Goal: Task Accomplishment & Management: Manage account settings

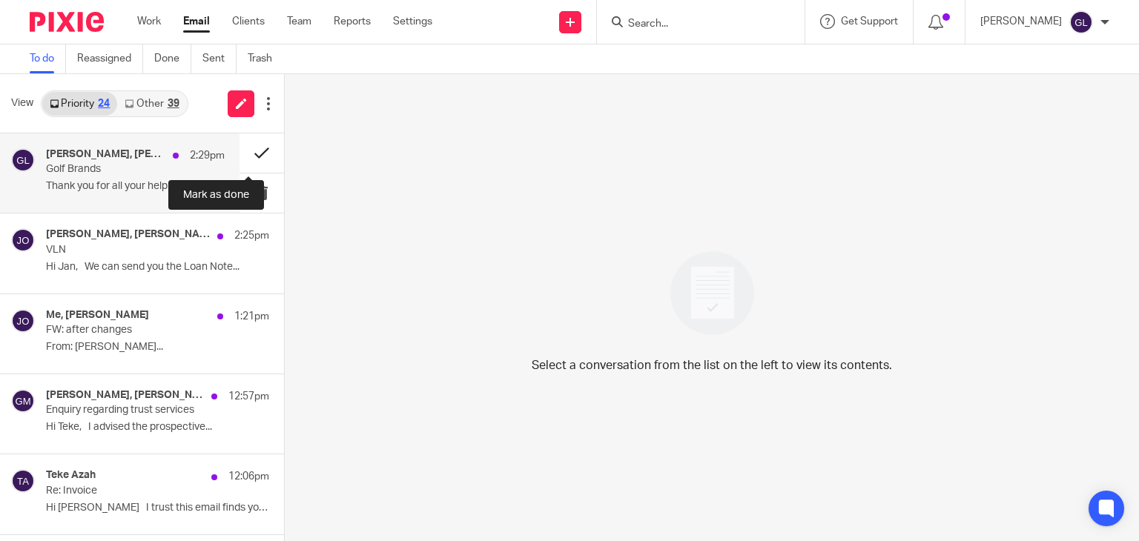
click at [246, 155] on button at bounding box center [261, 152] width 44 height 39
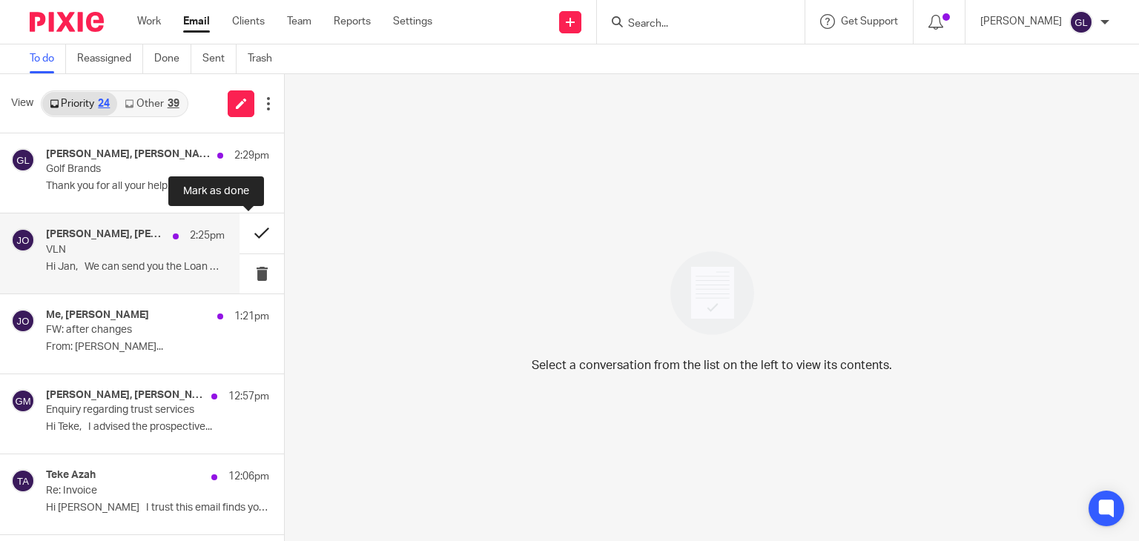
click at [252, 226] on button at bounding box center [261, 233] width 44 height 39
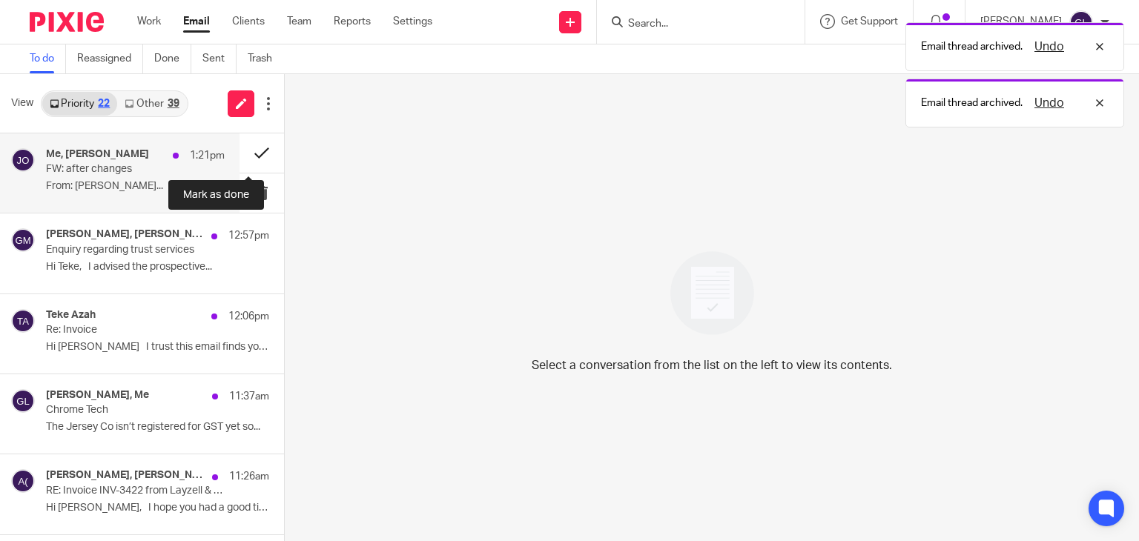
click at [251, 151] on button at bounding box center [261, 152] width 44 height 39
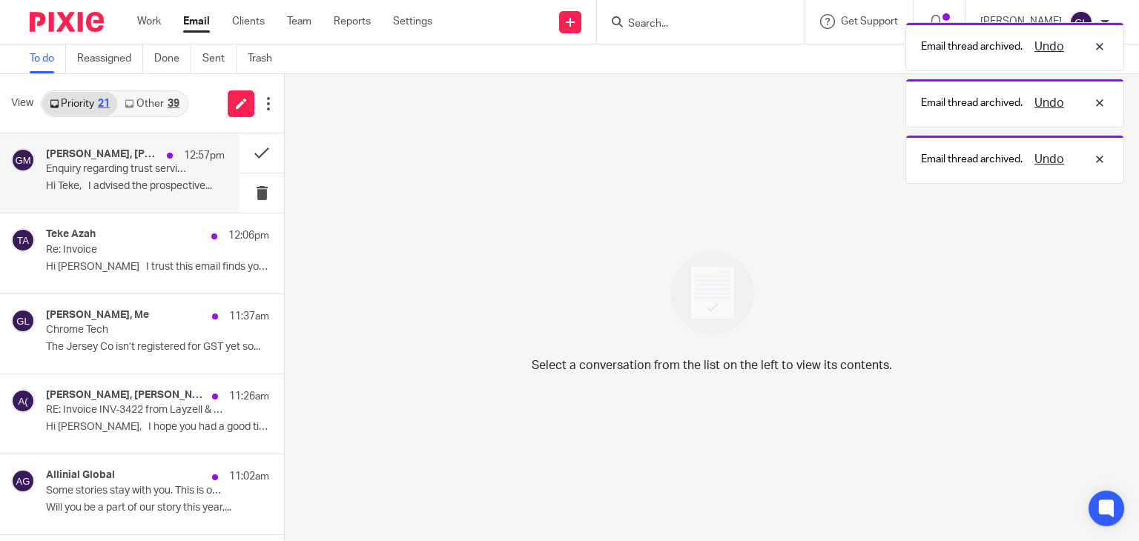
click at [145, 166] on p "Enquiry regarding trust services" at bounding box center [117, 169] width 143 height 13
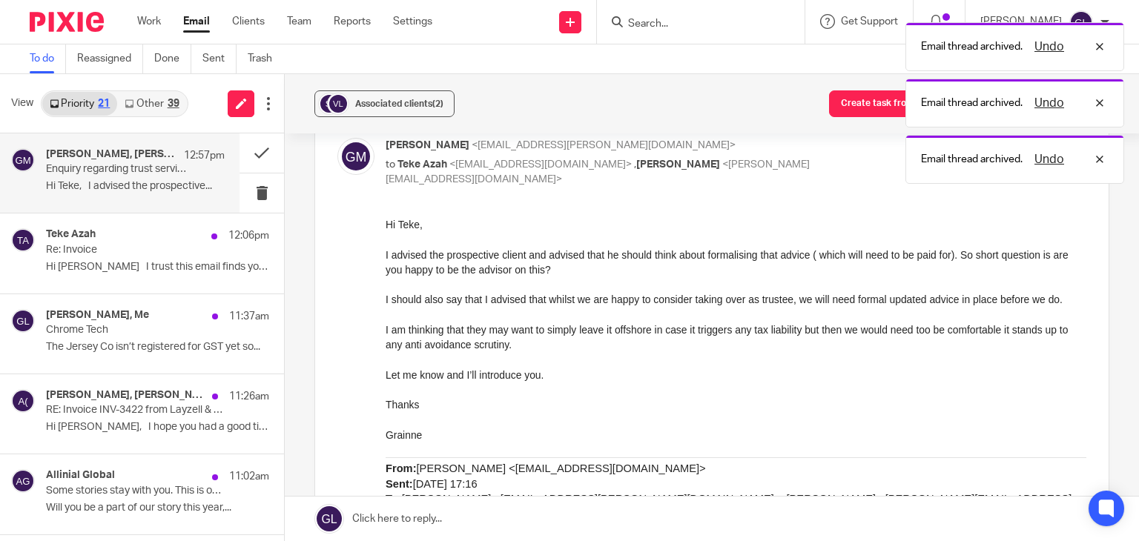
scroll to position [371, 0]
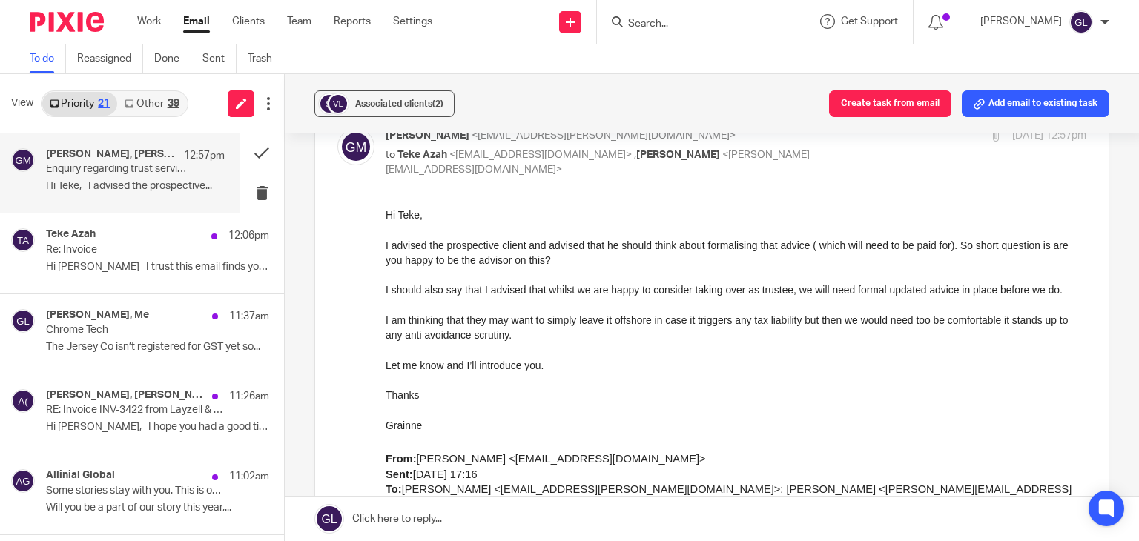
click at [161, 98] on link "Other 39" at bounding box center [151, 104] width 69 height 24
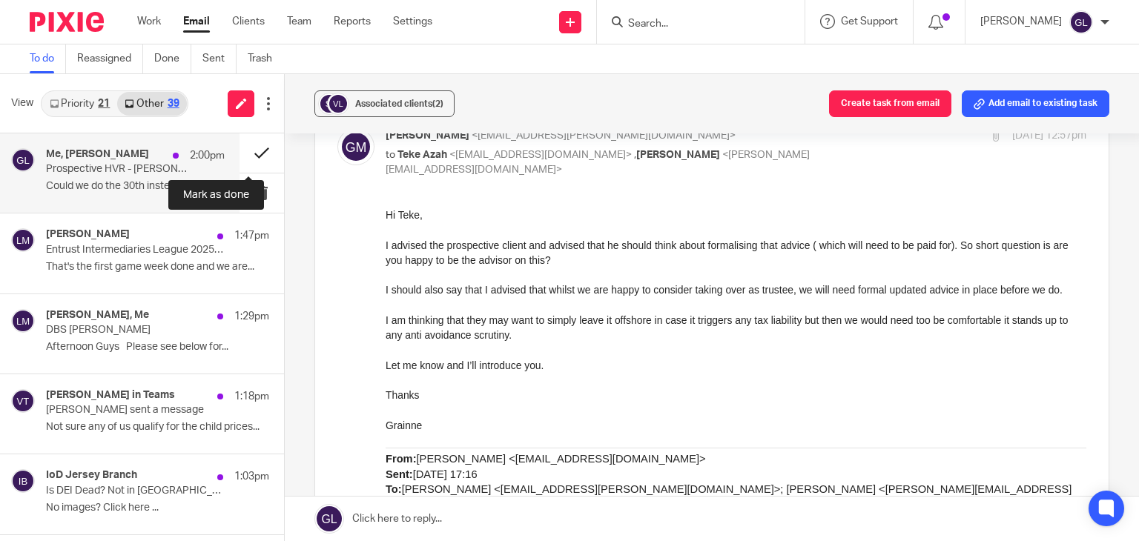
click at [243, 159] on button at bounding box center [261, 152] width 44 height 39
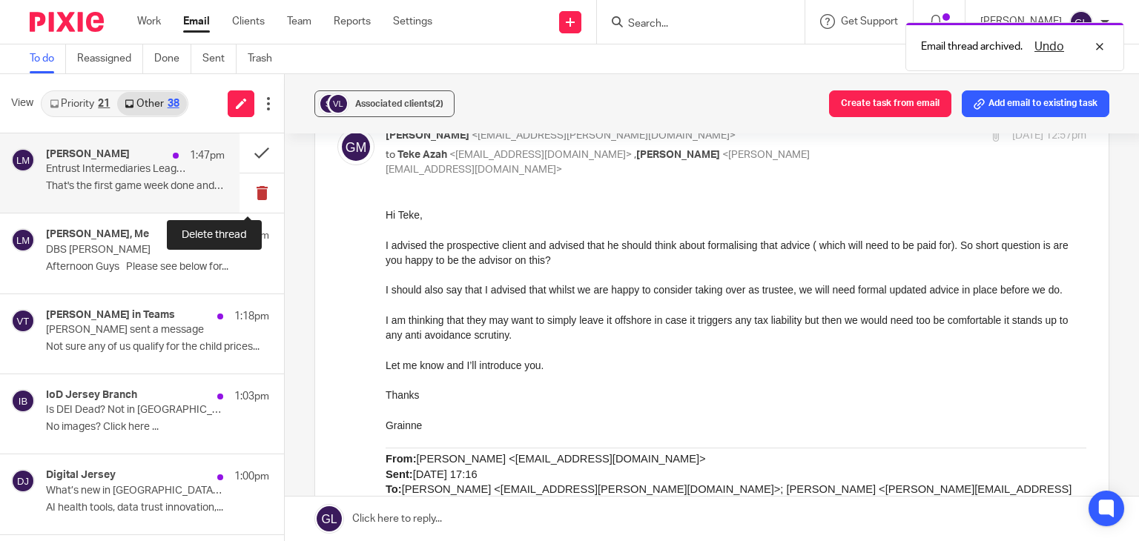
click at [249, 185] on button at bounding box center [261, 192] width 44 height 39
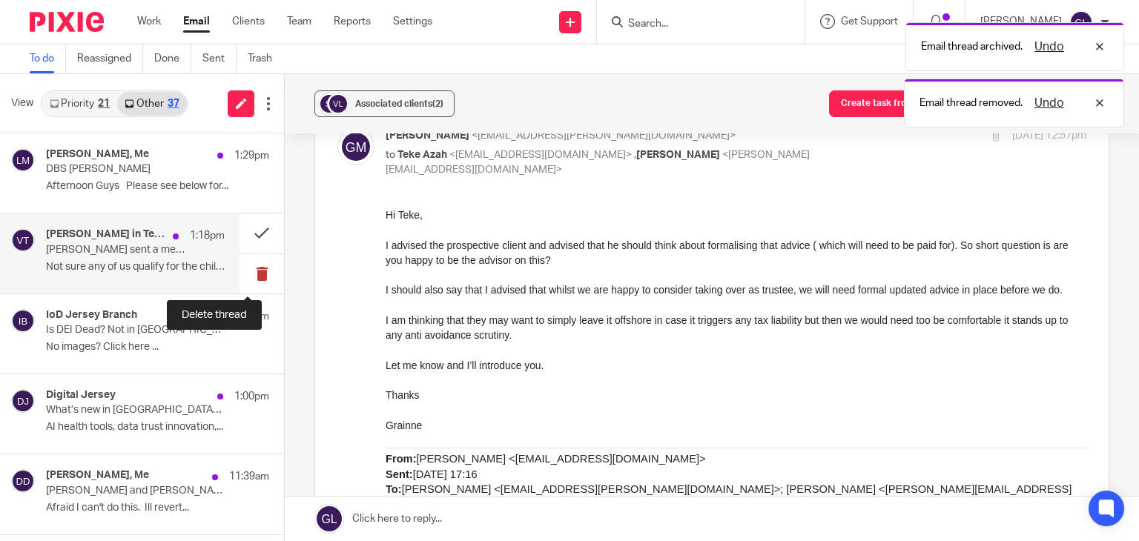
click at [246, 271] on button at bounding box center [261, 273] width 44 height 39
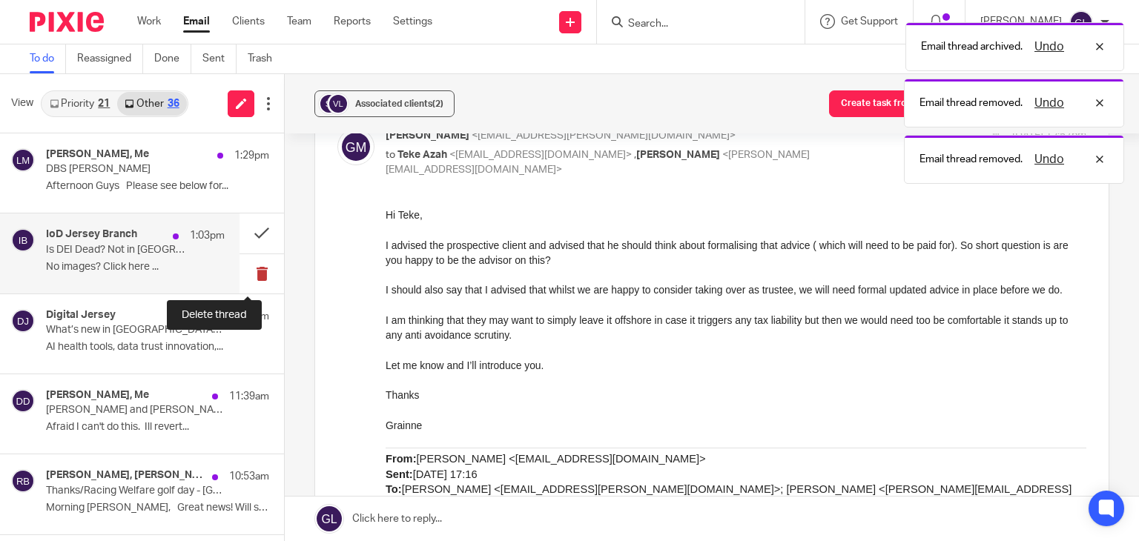
click at [255, 277] on button at bounding box center [261, 273] width 44 height 39
click at [252, 268] on button at bounding box center [261, 273] width 44 height 39
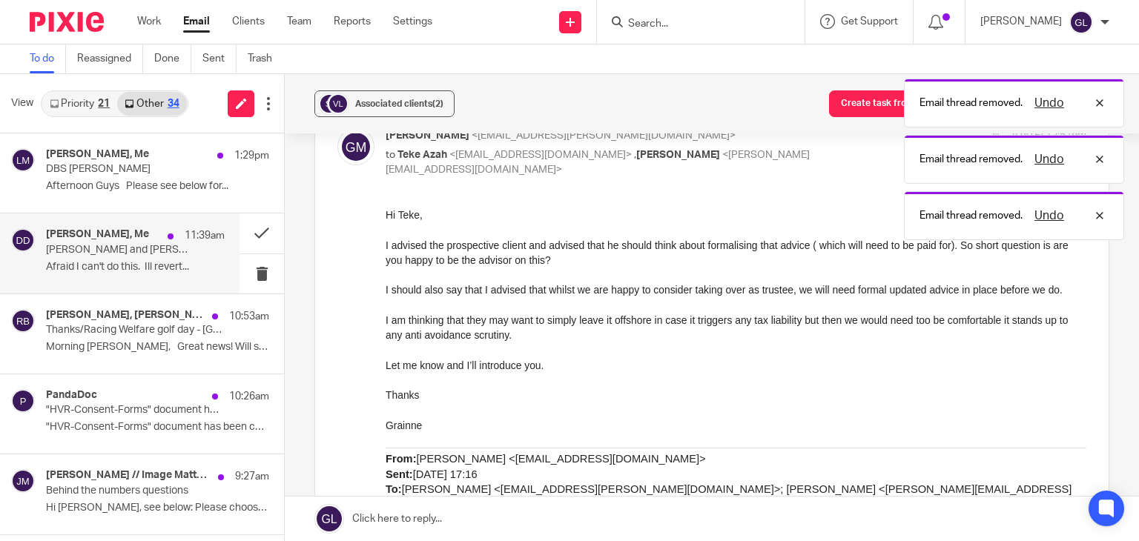
click at [127, 248] on p "[PERSON_NAME] and [PERSON_NAME]" at bounding box center [117, 250] width 143 height 13
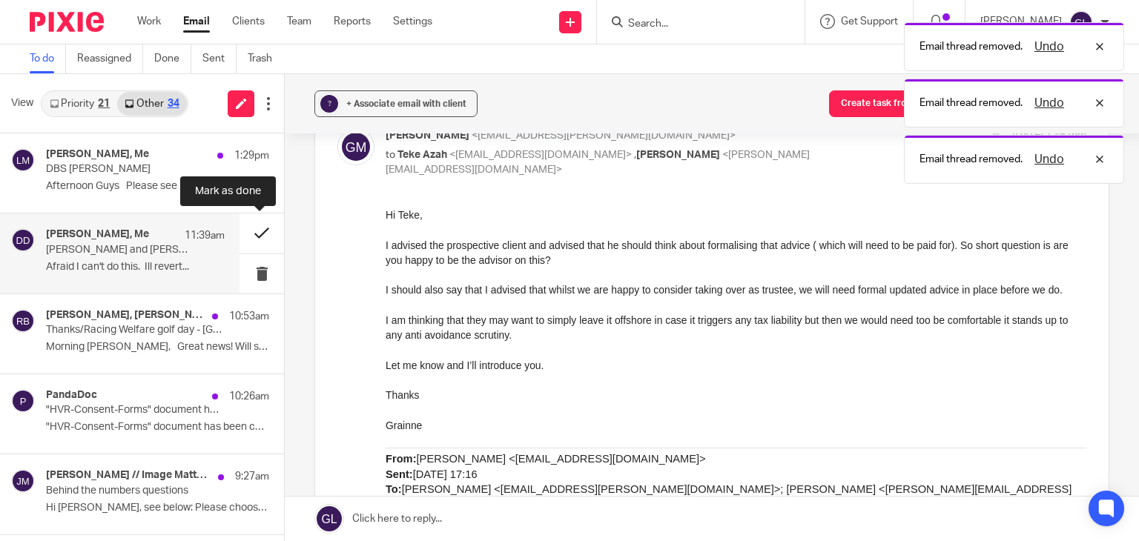
click at [260, 231] on button at bounding box center [261, 233] width 44 height 39
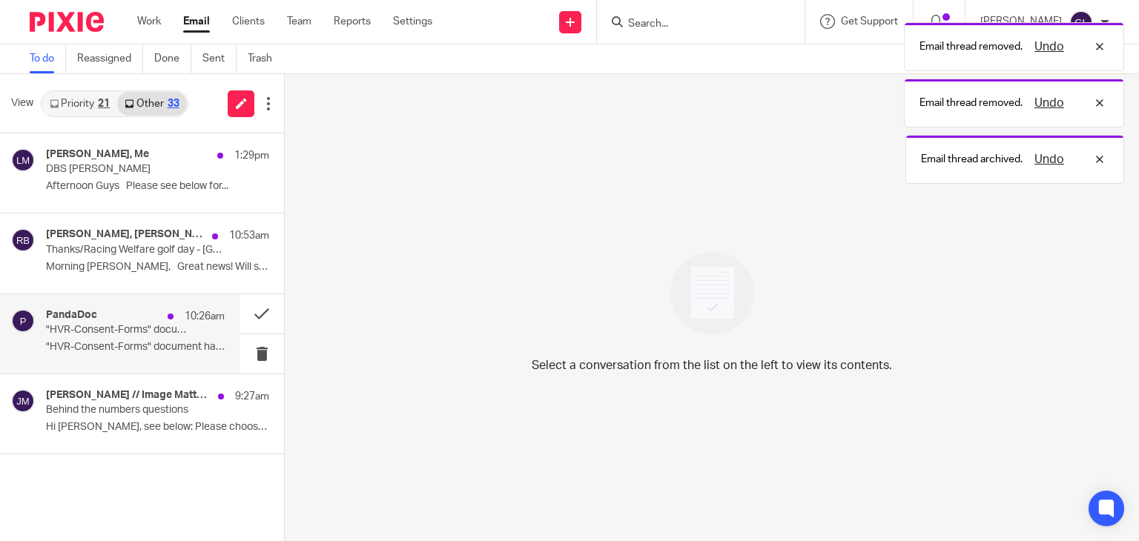
scroll to position [0, 0]
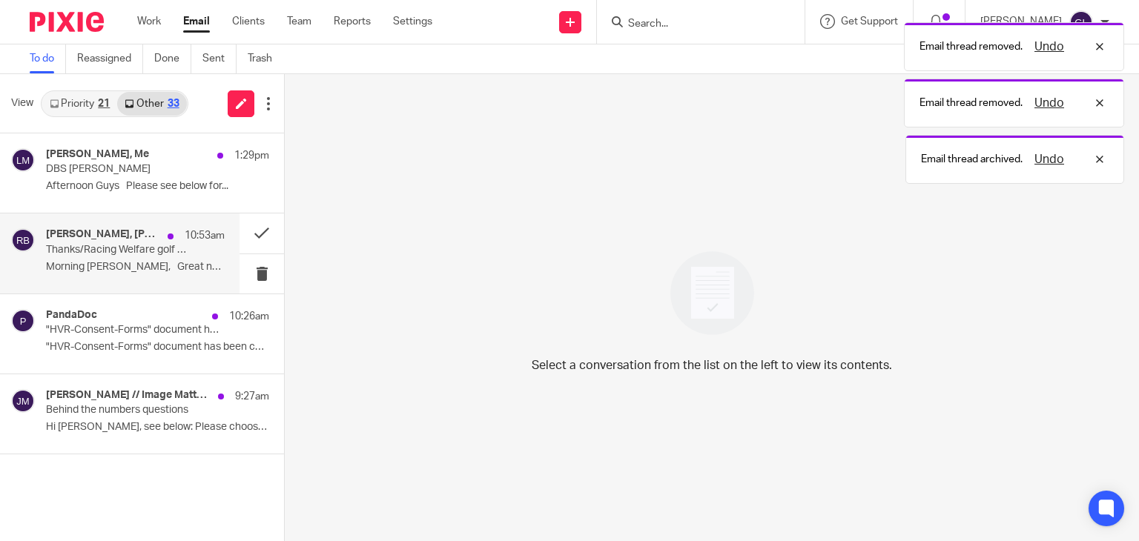
click at [142, 272] on p "Morning [PERSON_NAME], Great news! Will send..." at bounding box center [135, 267] width 179 height 13
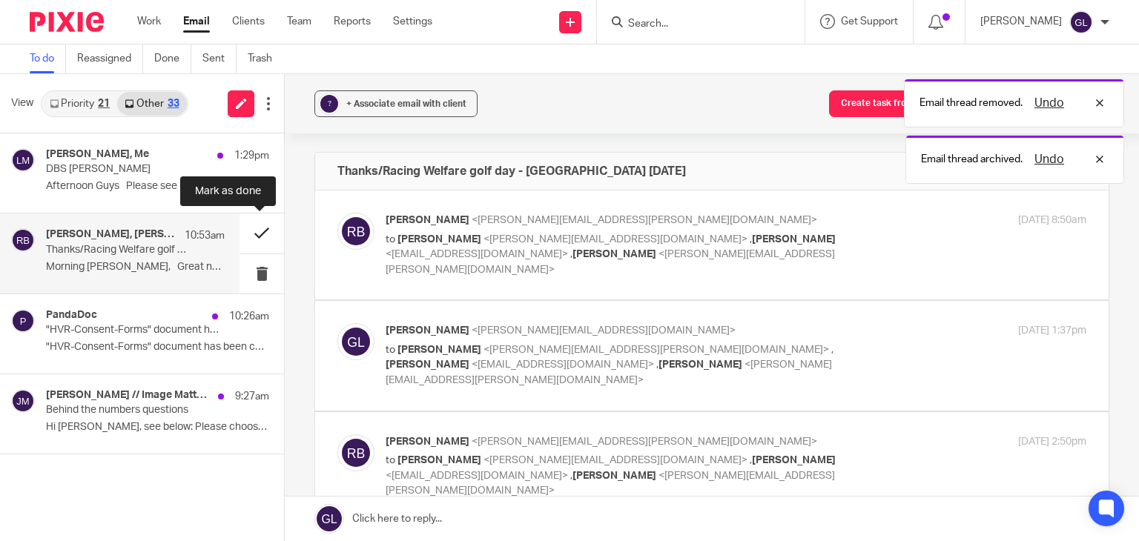
click at [260, 232] on button at bounding box center [261, 233] width 44 height 39
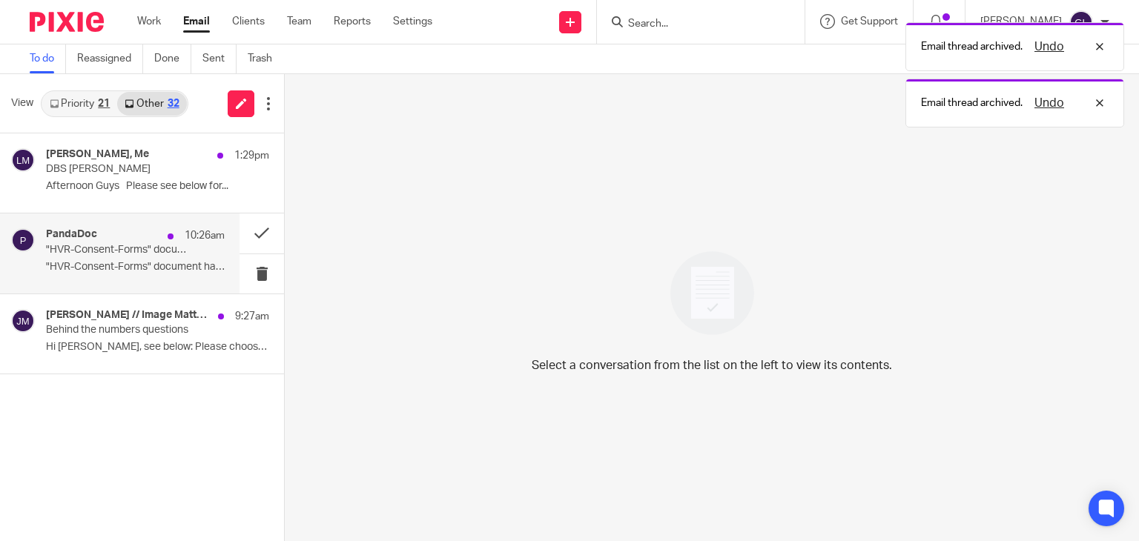
click at [180, 259] on div "PandaDoc 10:26am "HVR-Consent-Forms" document has been completed by all partici…" at bounding box center [135, 253] width 179 height 50
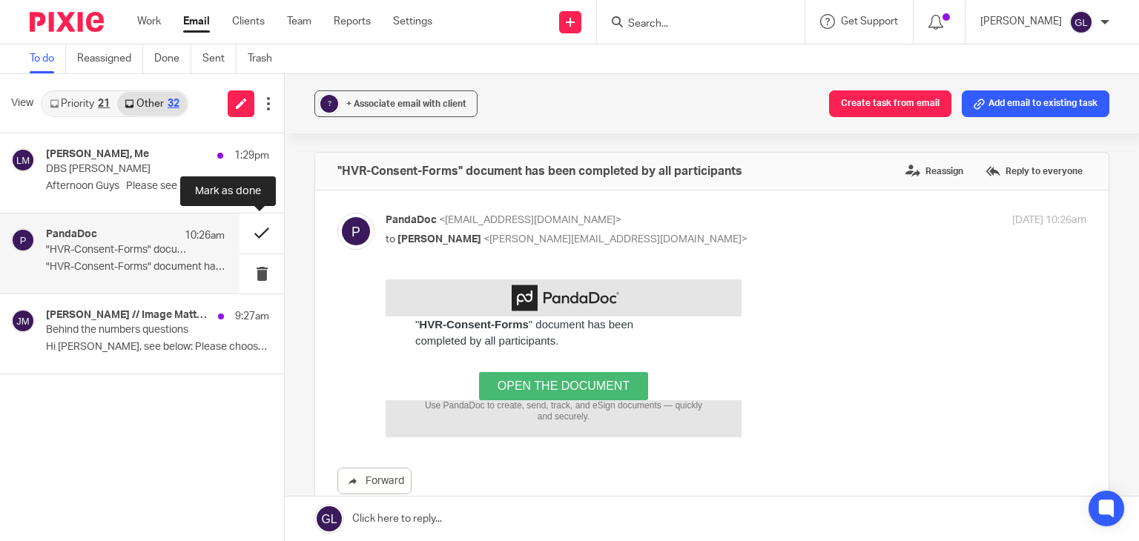
click at [264, 235] on button at bounding box center [261, 233] width 44 height 39
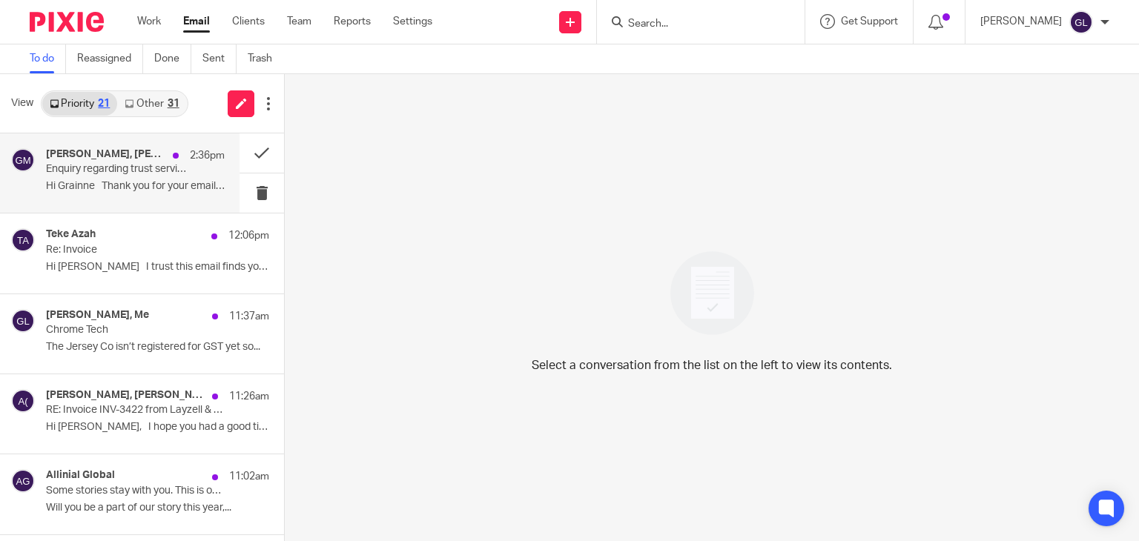
click at [163, 173] on p "Enquiry regarding trust services" at bounding box center [117, 169] width 143 height 13
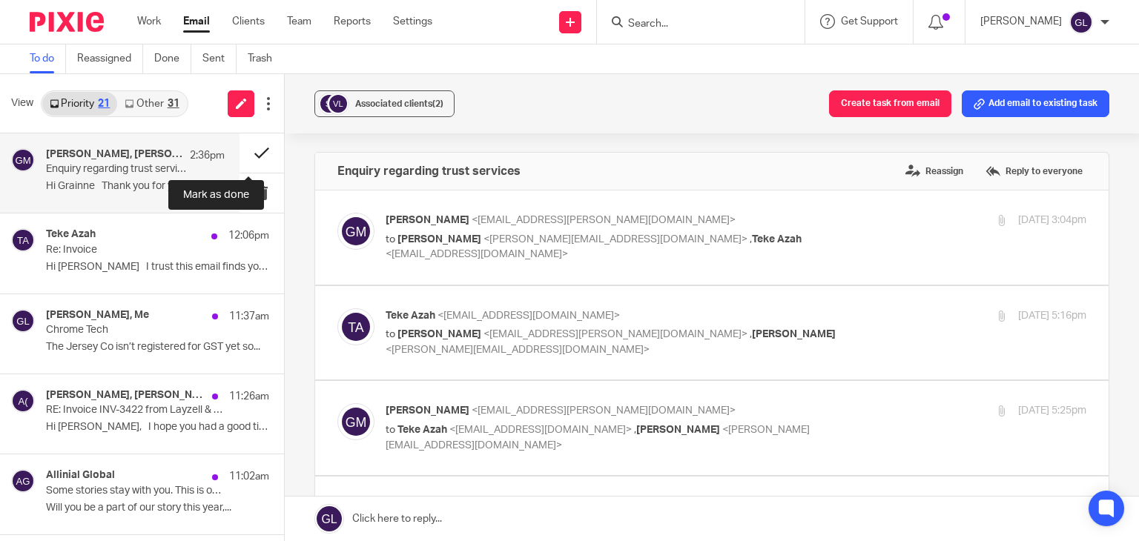
click at [245, 152] on button at bounding box center [261, 152] width 44 height 39
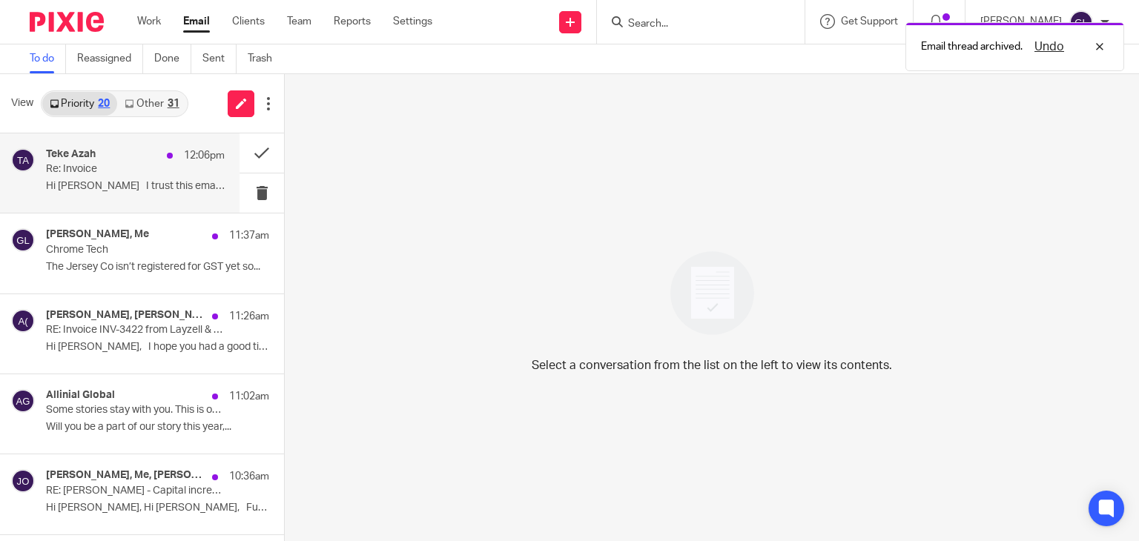
click at [122, 185] on p "Hi [PERSON_NAME] I trust this email finds you..." at bounding box center [135, 186] width 179 height 13
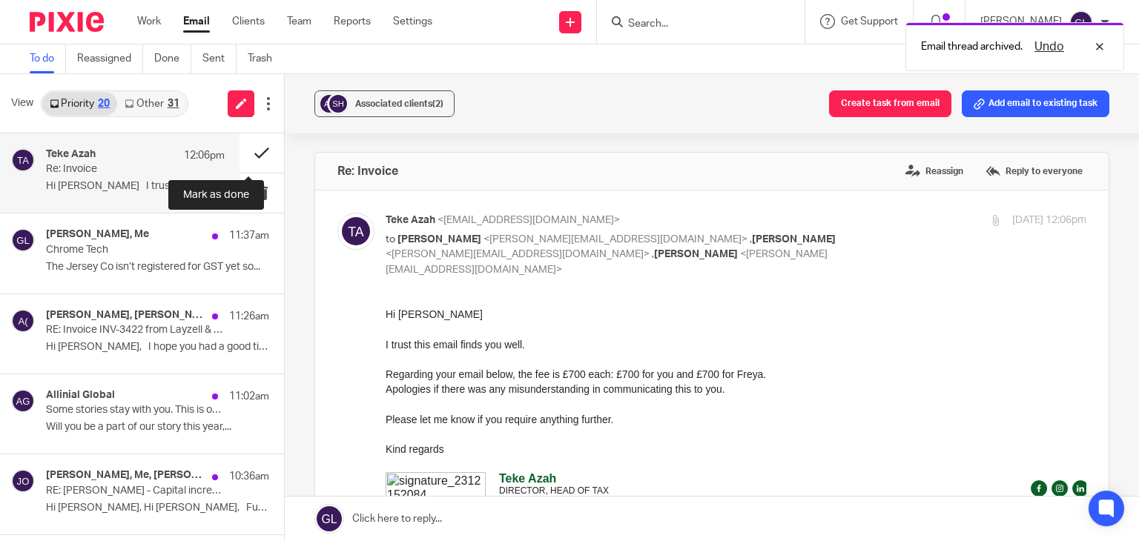
click at [242, 159] on button at bounding box center [261, 152] width 44 height 39
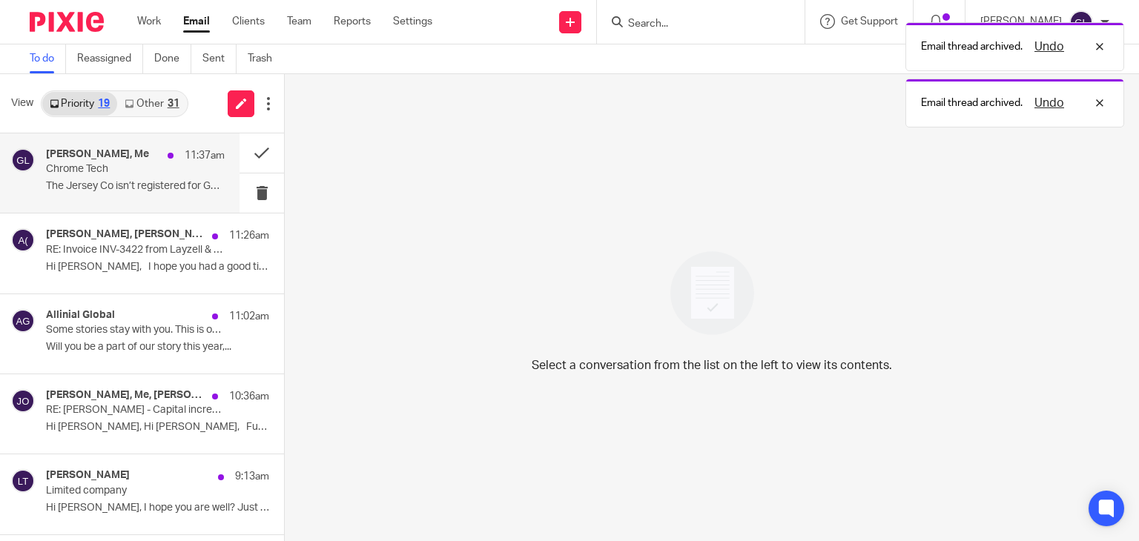
click at [156, 185] on p "The Jersey Co isn’t registered for GST yet so..." at bounding box center [135, 186] width 179 height 13
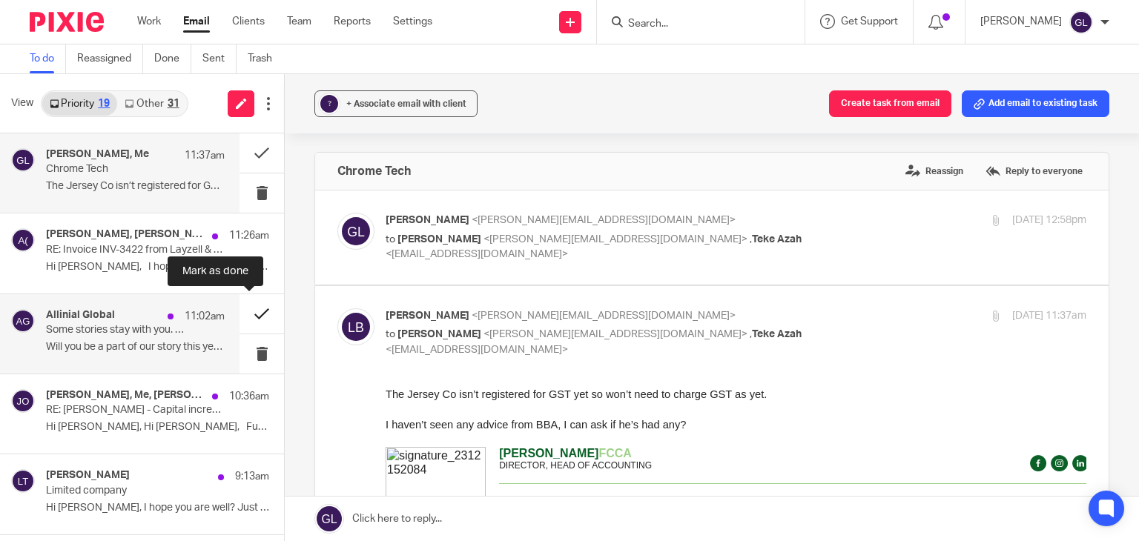
click at [240, 315] on button at bounding box center [261, 313] width 44 height 39
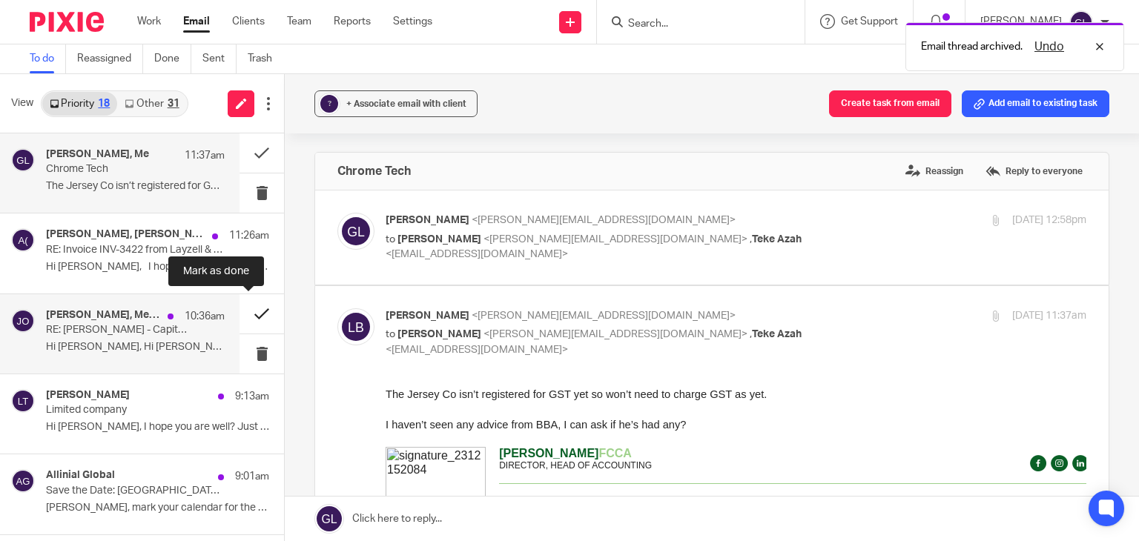
click at [252, 314] on button at bounding box center [261, 313] width 44 height 39
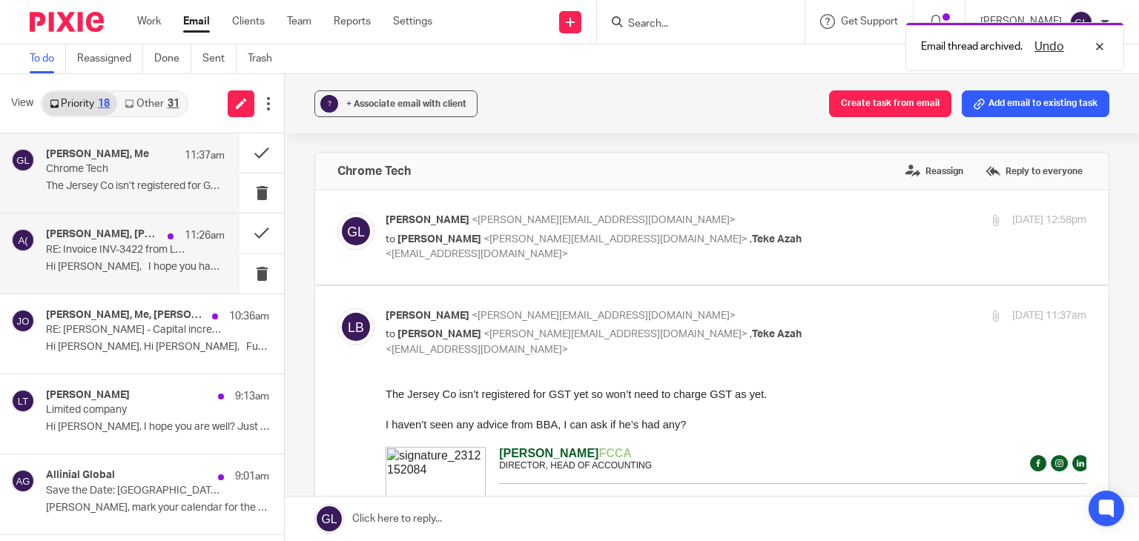
click at [191, 248] on div "Lawrence Boleat, Alexandra Canivari (NB), Layzell &amp; Co, Me 11:26am RE: Invo…" at bounding box center [135, 253] width 179 height 50
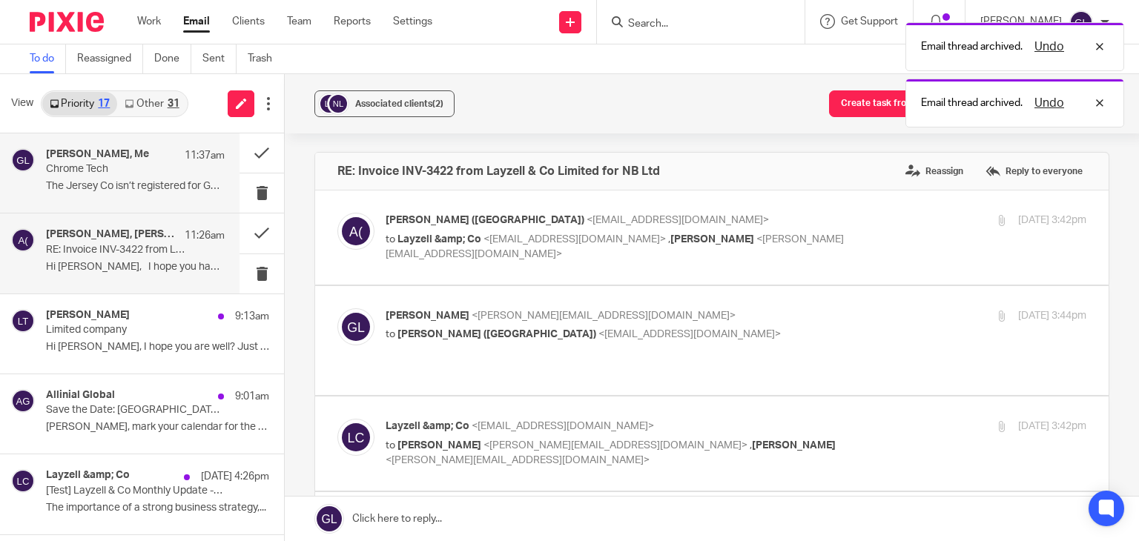
click at [139, 186] on p "The Jersey Co isn’t registered for GST yet so..." at bounding box center [135, 186] width 179 height 13
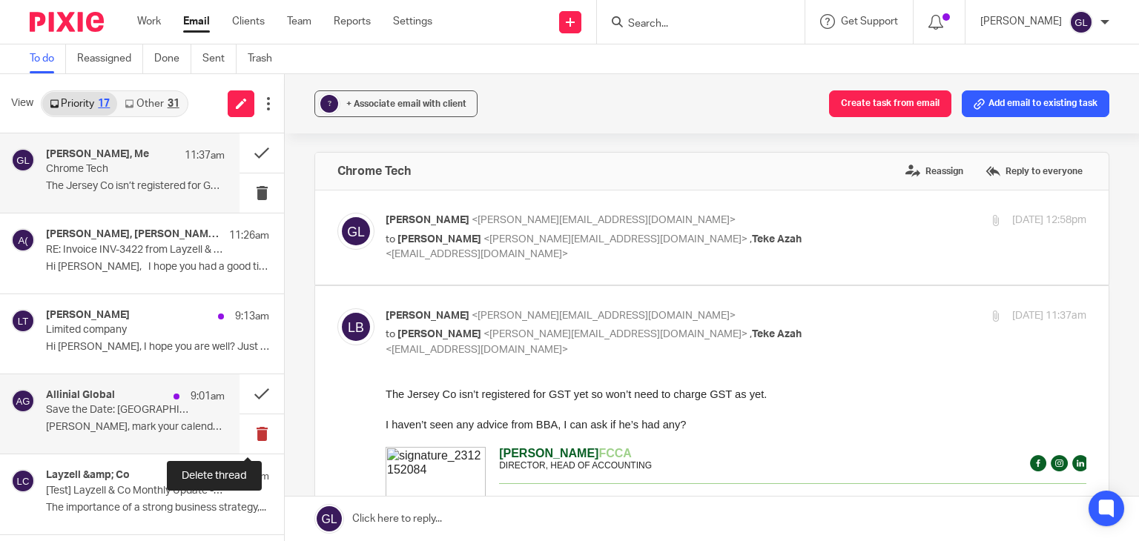
click at [249, 426] on button at bounding box center [261, 433] width 44 height 39
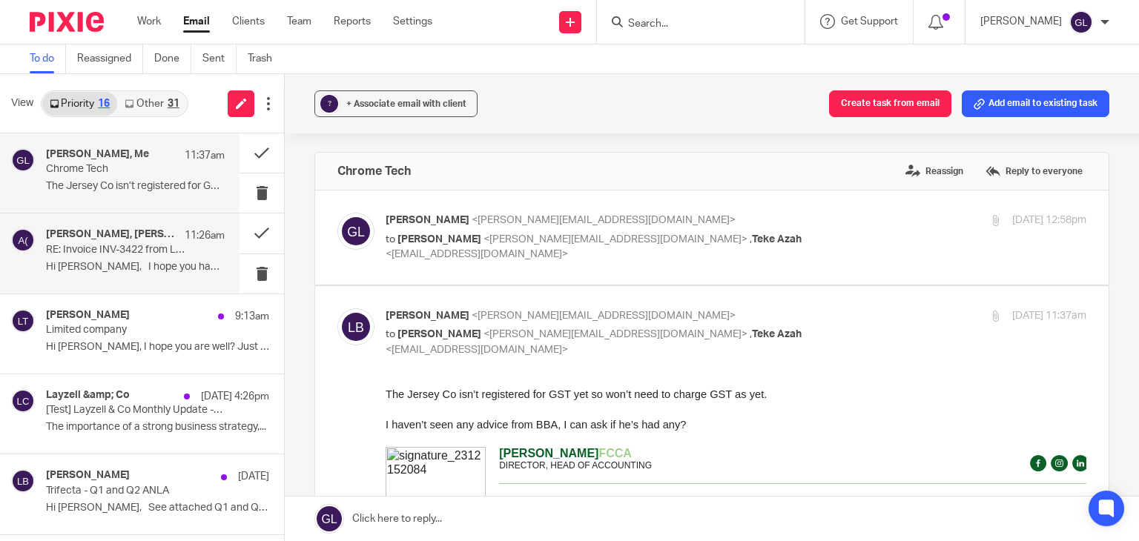
click at [199, 269] on p "Hi [PERSON_NAME], I hope you had a good time..." at bounding box center [135, 267] width 179 height 13
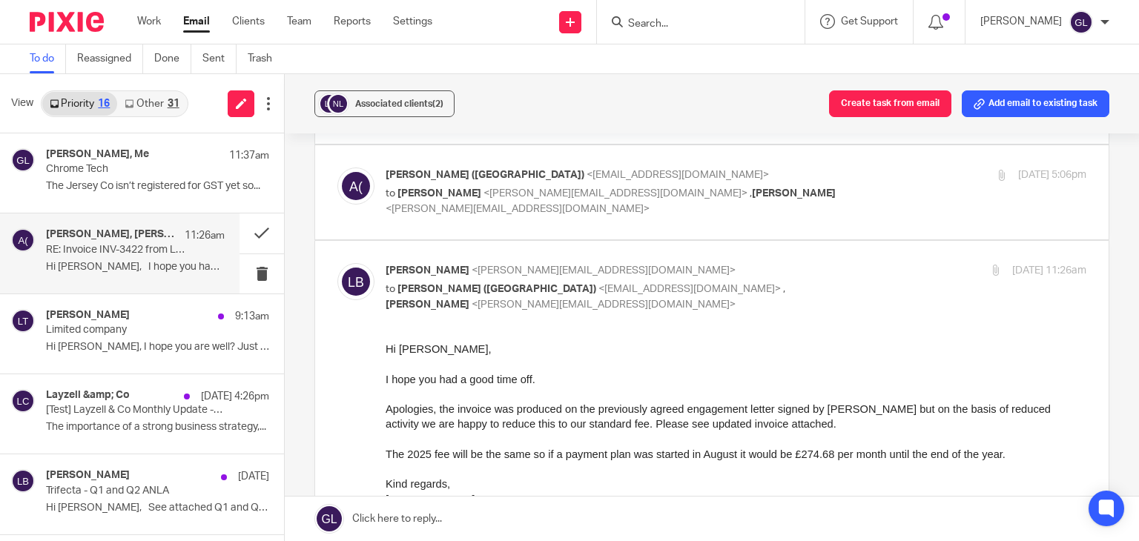
scroll to position [371, 0]
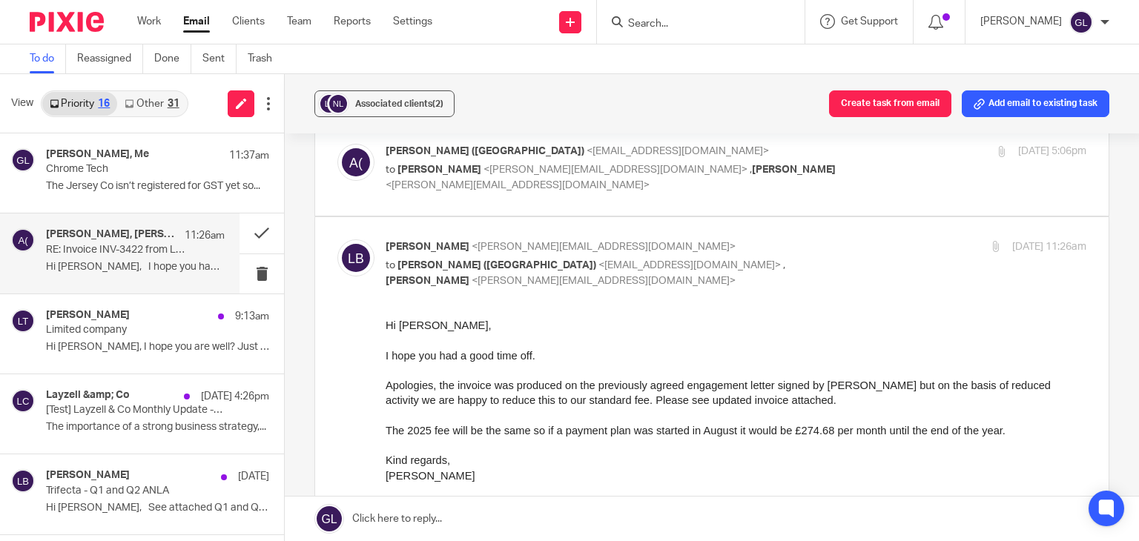
click at [635, 366] on p at bounding box center [736, 370] width 701 height 15
click at [634, 366] on p at bounding box center [736, 370] width 701 height 15
click at [249, 231] on button at bounding box center [261, 233] width 44 height 39
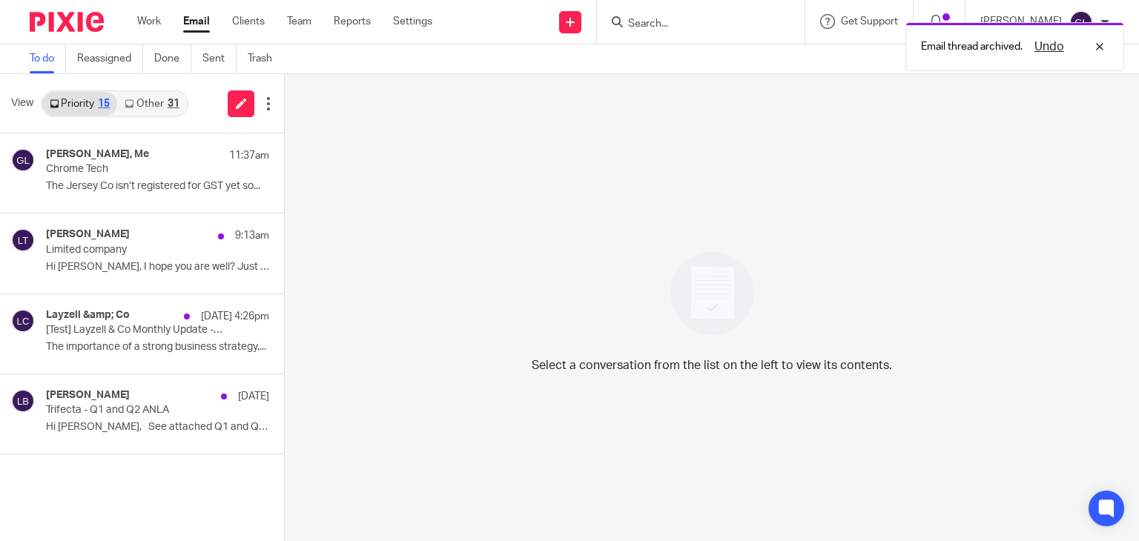
click at [168, 106] on div "31" at bounding box center [174, 104] width 12 height 10
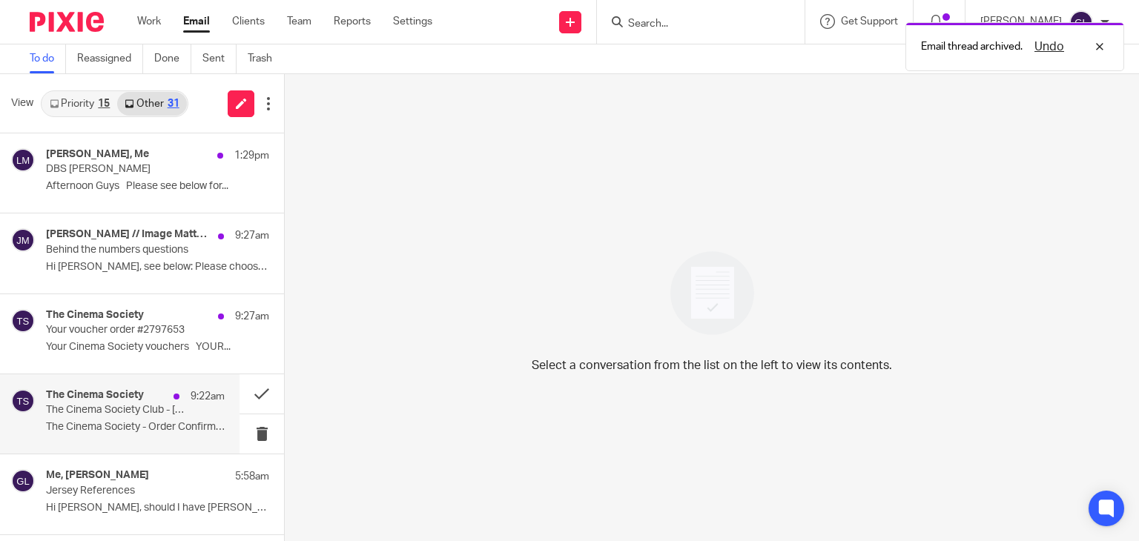
click at [196, 423] on p "The Cinema Society - Order Confirmation ..." at bounding box center [135, 427] width 179 height 13
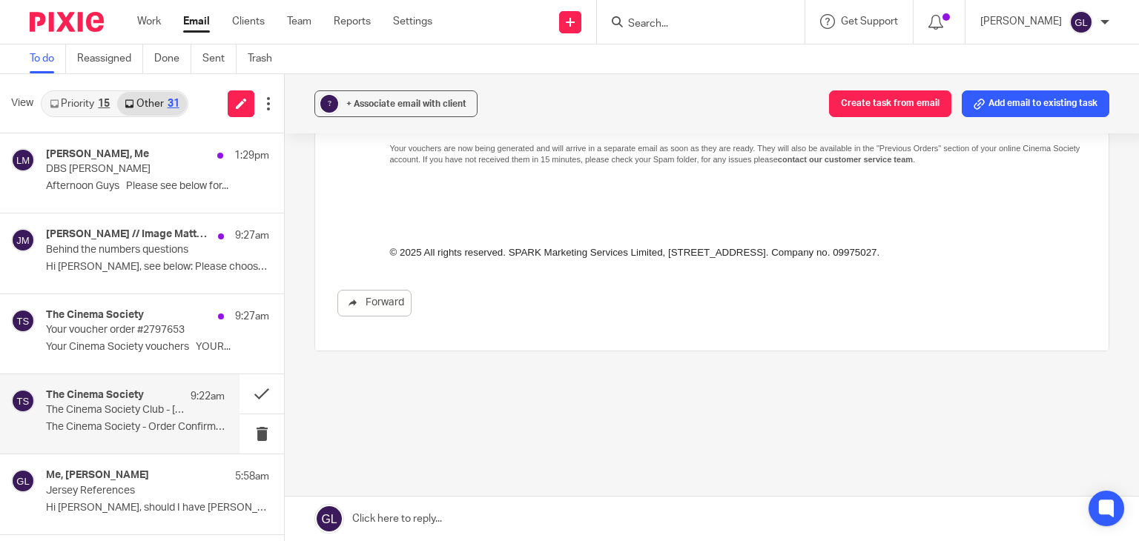
scroll to position [468, 0]
click at [245, 394] on button at bounding box center [261, 393] width 44 height 39
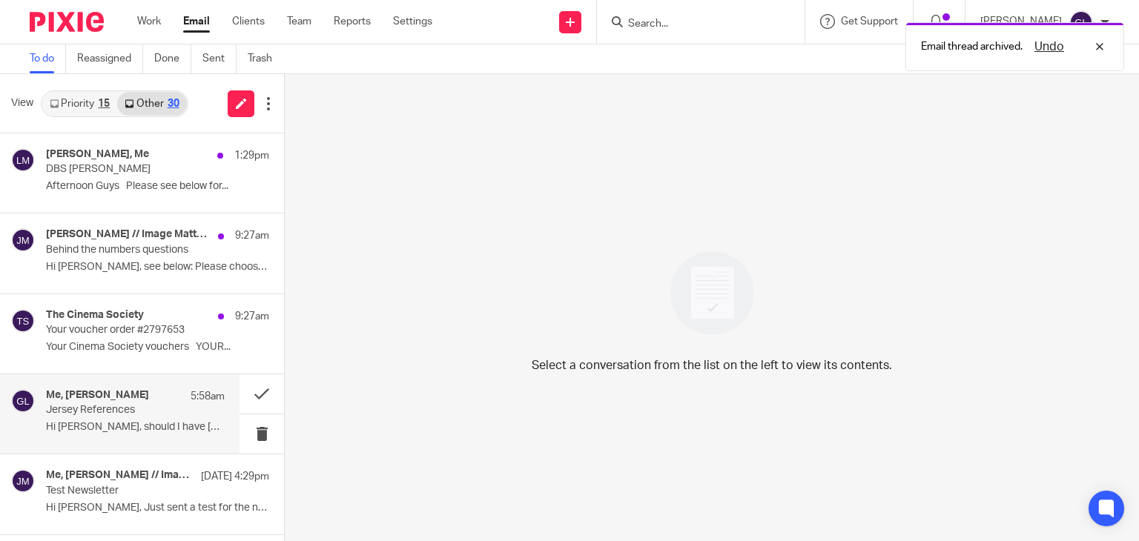
click at [122, 417] on div "Me, Elliott Pace 5:58am Jersey References Hi Greg, should I have Zach (as my pr…" at bounding box center [135, 414] width 179 height 50
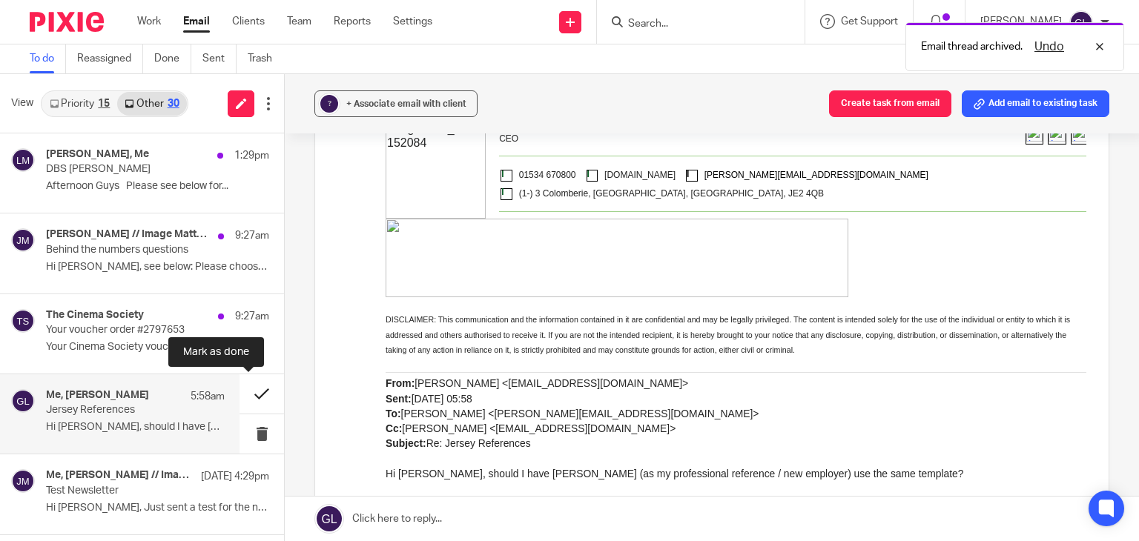
scroll to position [0, 0]
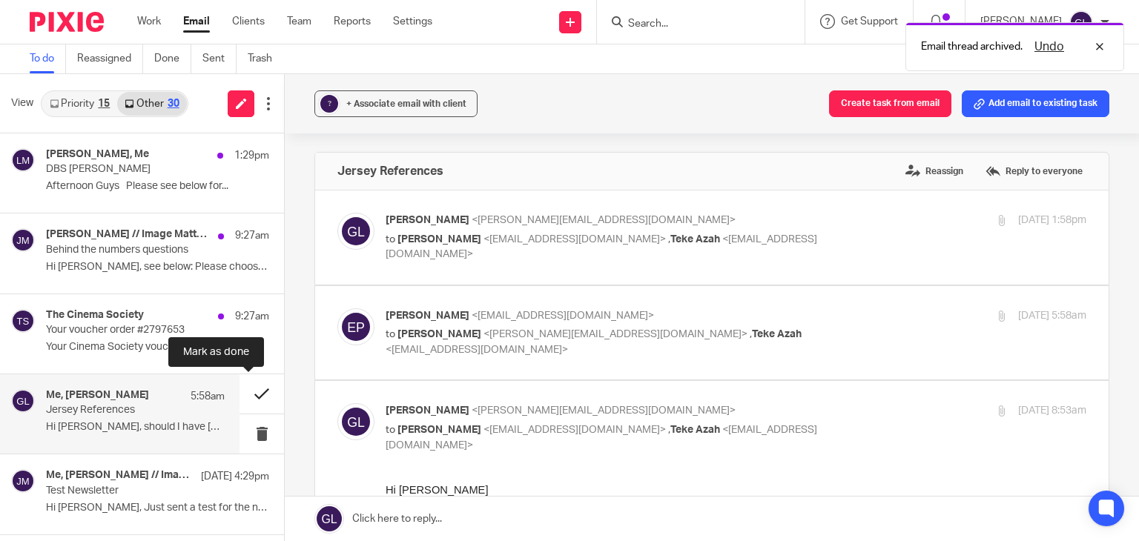
click at [245, 391] on button at bounding box center [261, 393] width 44 height 39
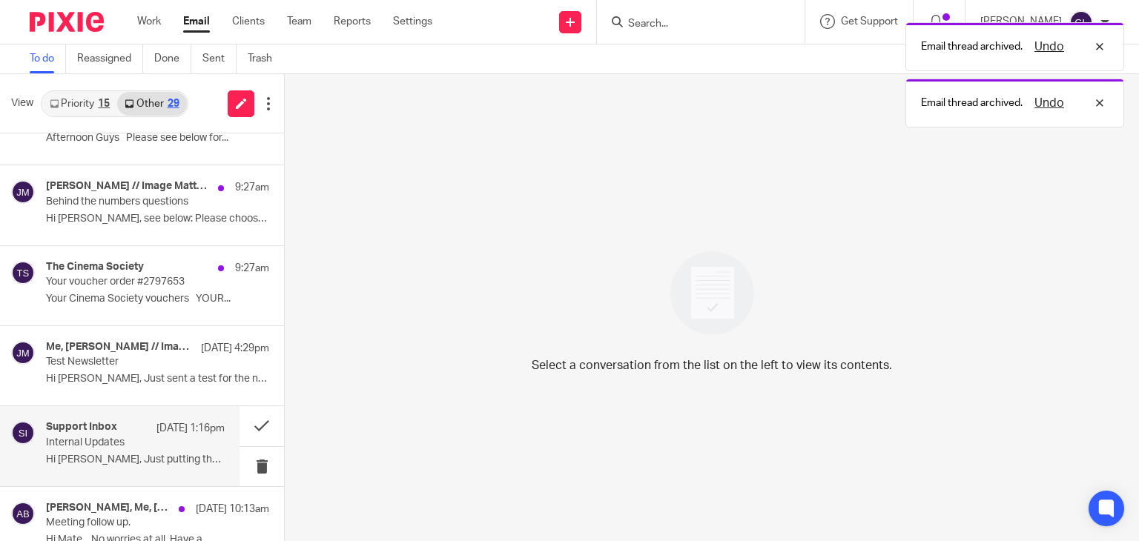
scroll to position [148, 0]
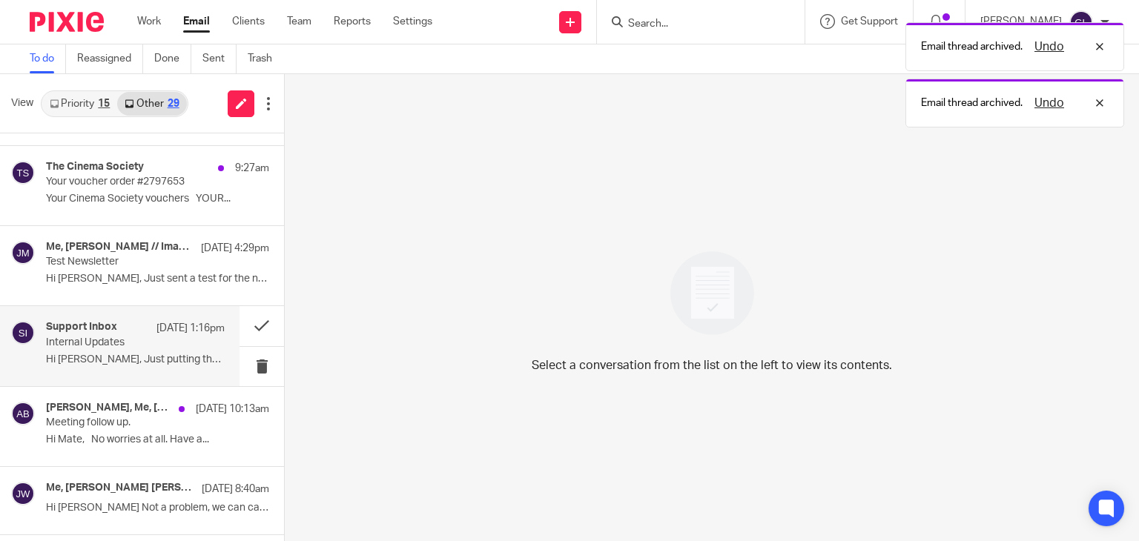
click at [121, 358] on p "Hi Greg, Just putting the September..." at bounding box center [135, 360] width 179 height 13
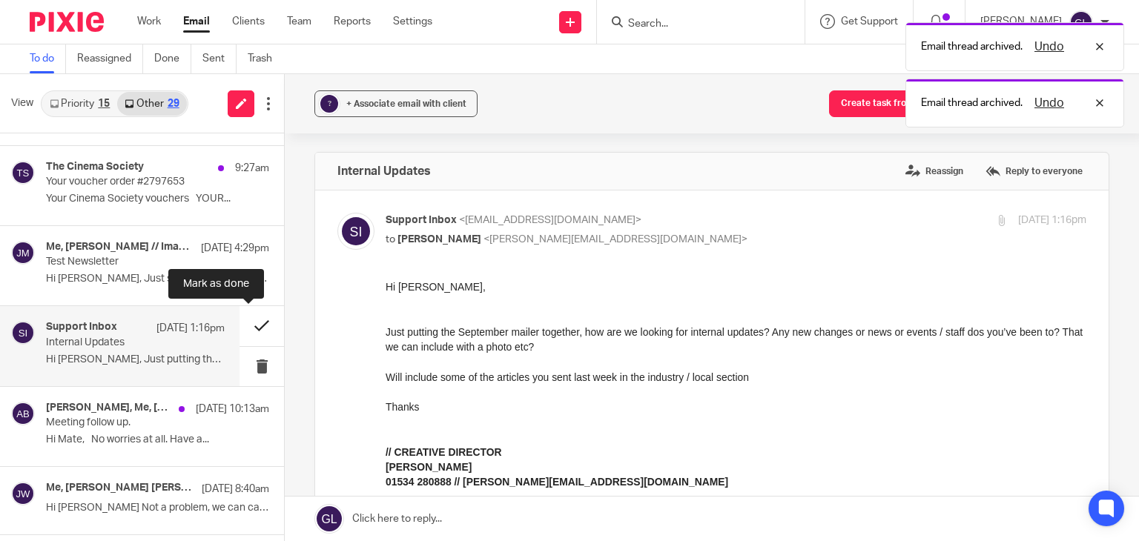
scroll to position [0, 0]
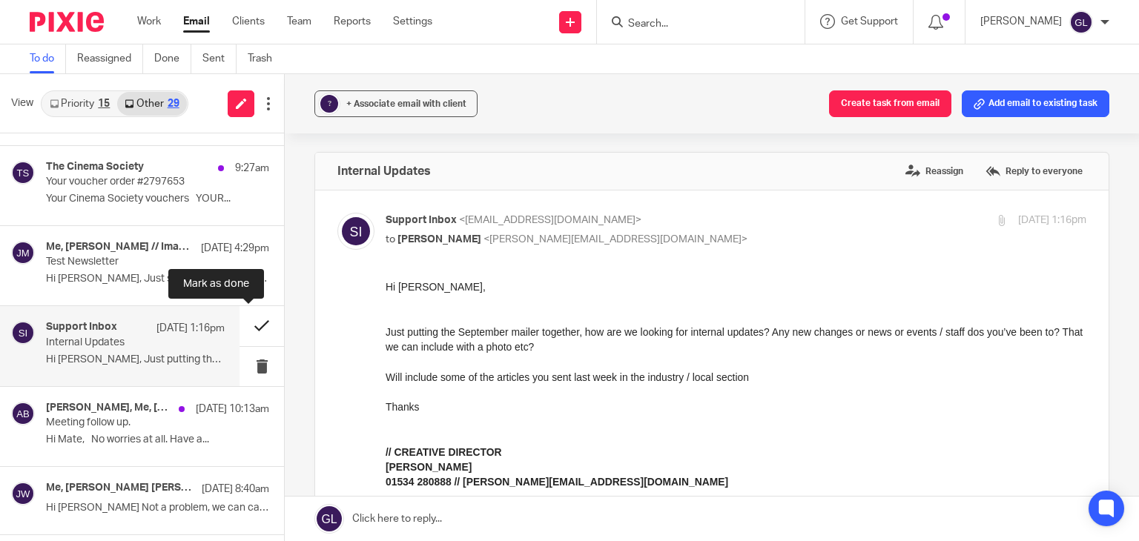
click at [239, 325] on button at bounding box center [261, 325] width 44 height 39
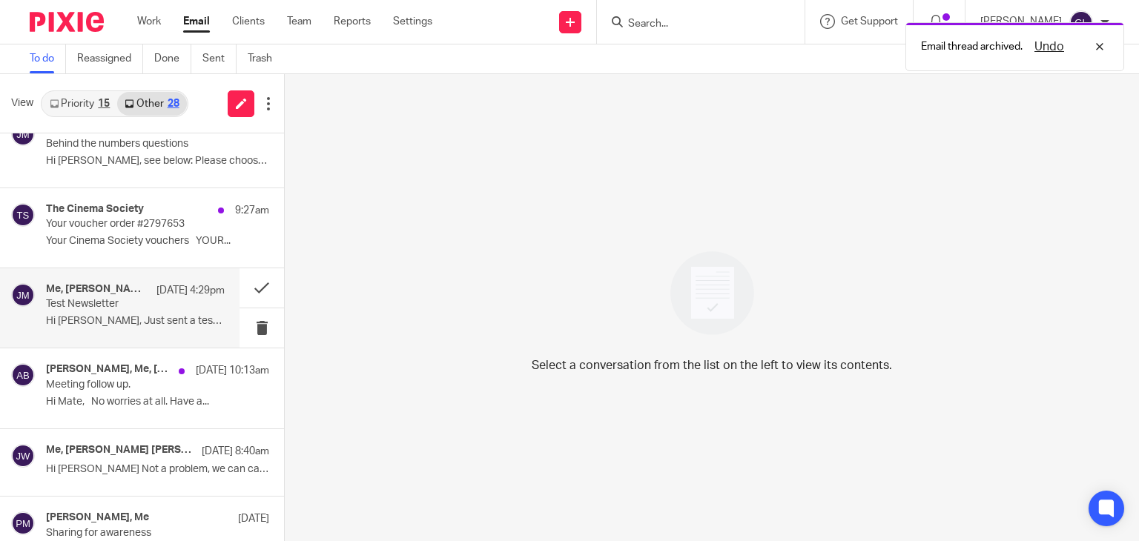
scroll to position [148, 0]
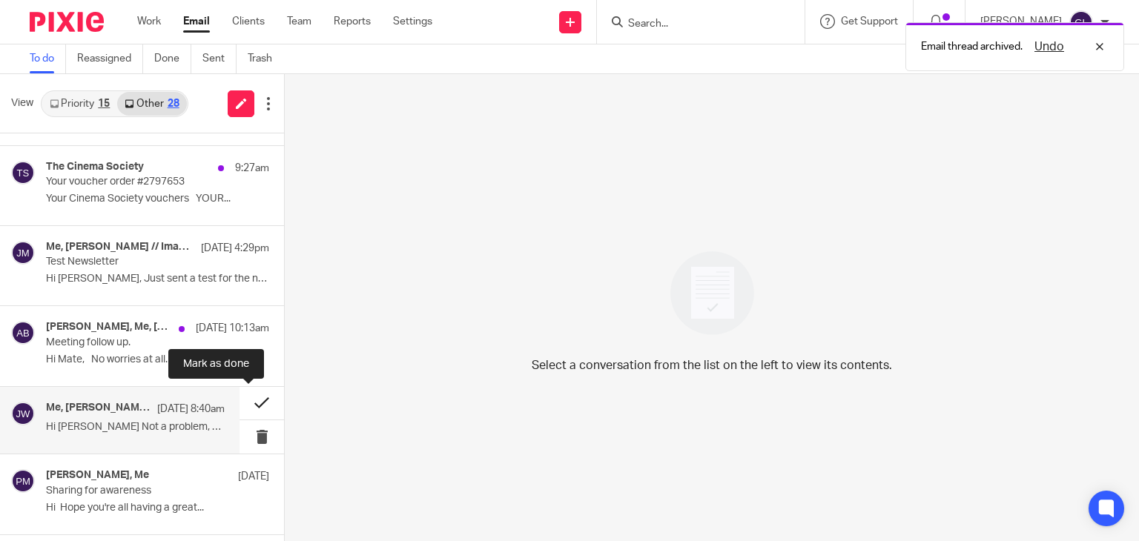
click at [239, 403] on button at bounding box center [261, 403] width 44 height 33
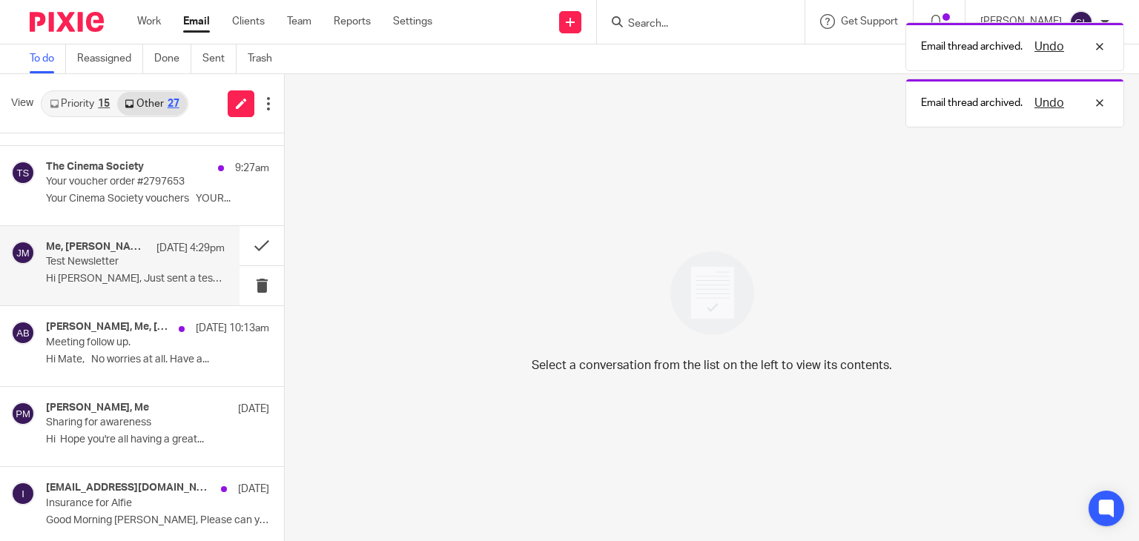
scroll to position [0, 0]
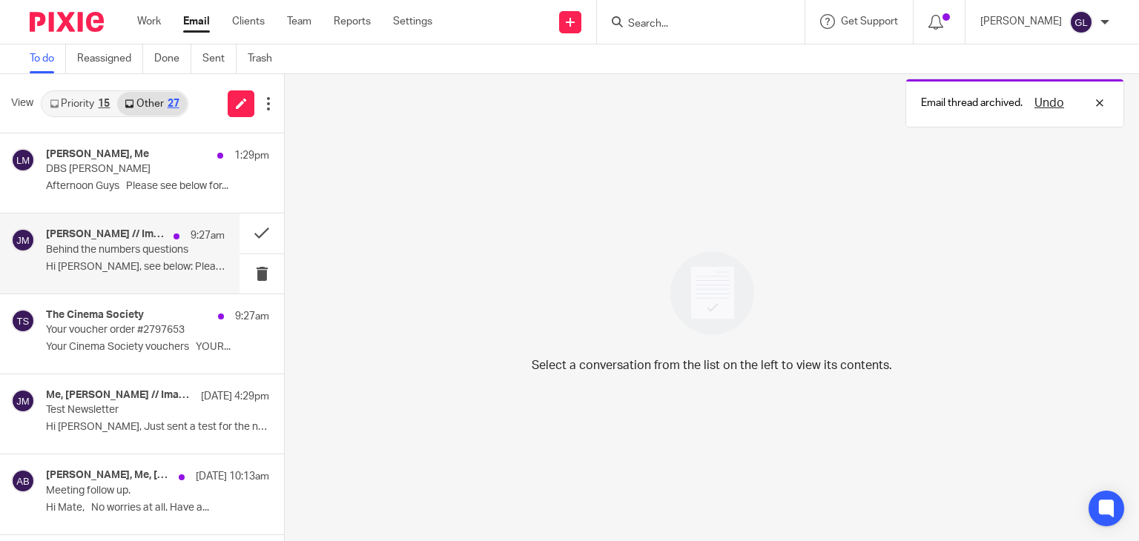
click at [151, 271] on p "Hi [PERSON_NAME], see below: Please choose a..." at bounding box center [135, 267] width 179 height 13
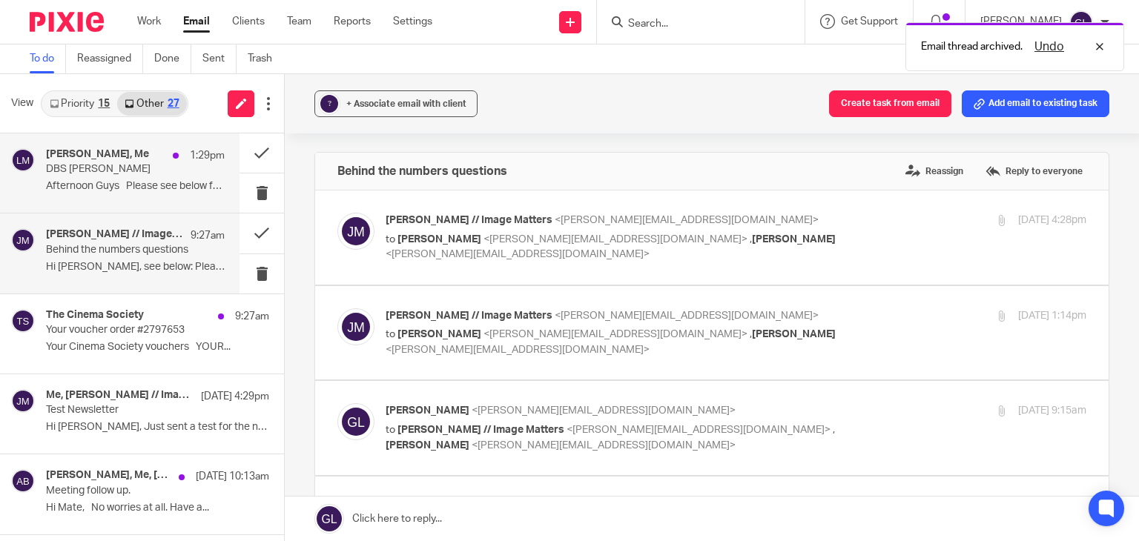
click at [143, 195] on div "Linzie McDonald, Me 1:29pm DBS Neil McDonald Afternoon Guys Please see below fo…" at bounding box center [135, 173] width 179 height 50
